Goal: Find specific page/section: Find specific page/section

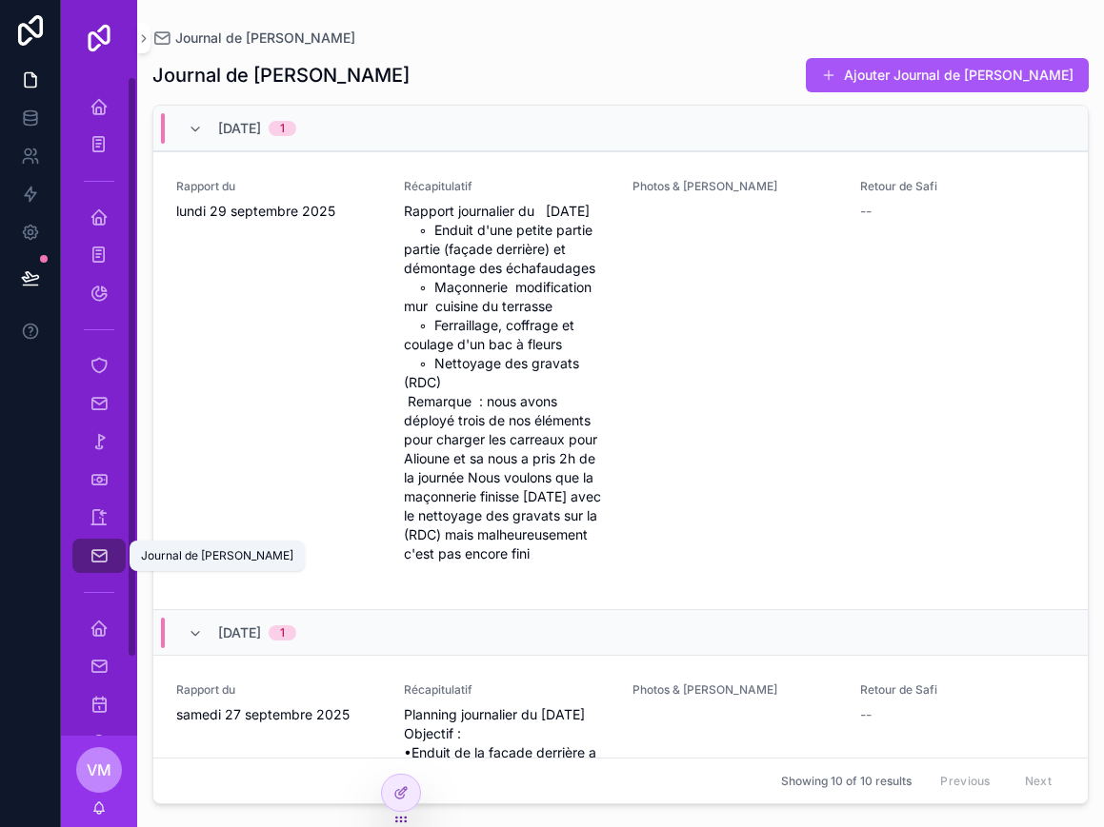
click at [96, 554] on icon "scrollable content" at bounding box center [99, 556] width 19 height 19
